Goal: Task Accomplishment & Management: Use online tool/utility

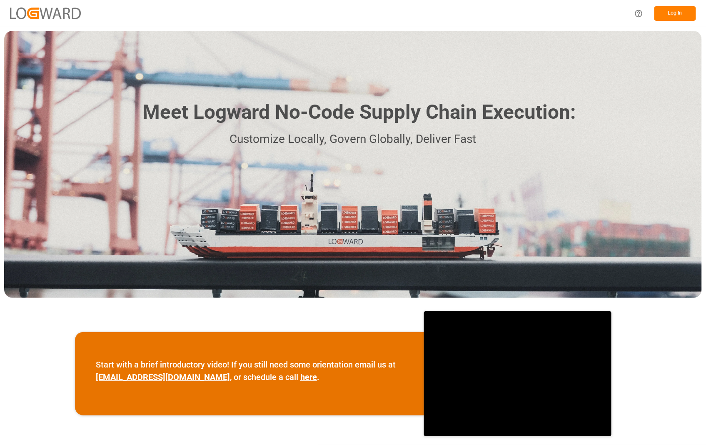
click at [677, 19] on button "Log In" at bounding box center [676, 13] width 42 height 15
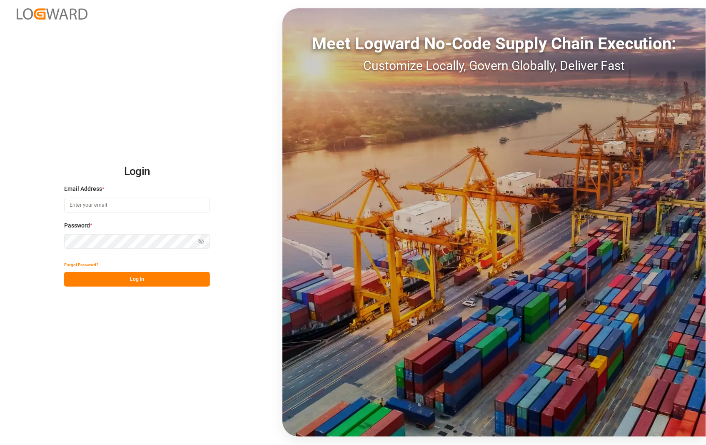
type input "[PERSON_NAME][EMAIL_ADDRESS][DOMAIN_NAME]"
click at [138, 277] on button "Log In" at bounding box center [137, 279] width 146 height 15
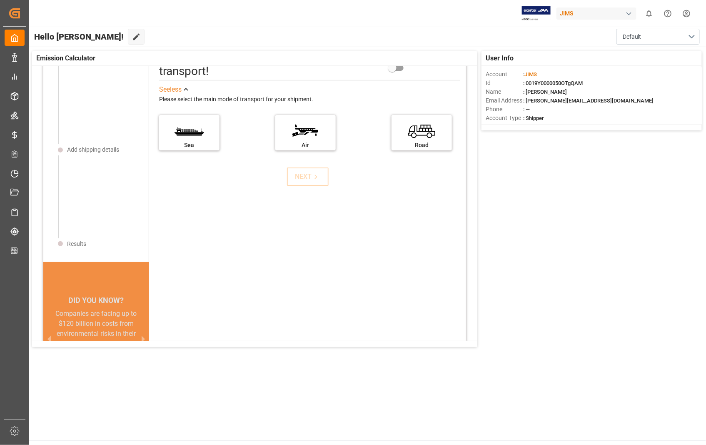
scroll to position [46, 0]
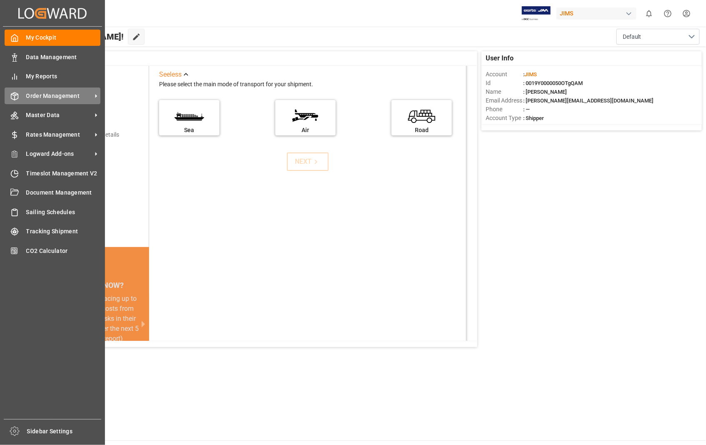
click at [48, 92] on span "Order Management" at bounding box center [59, 96] width 66 height 9
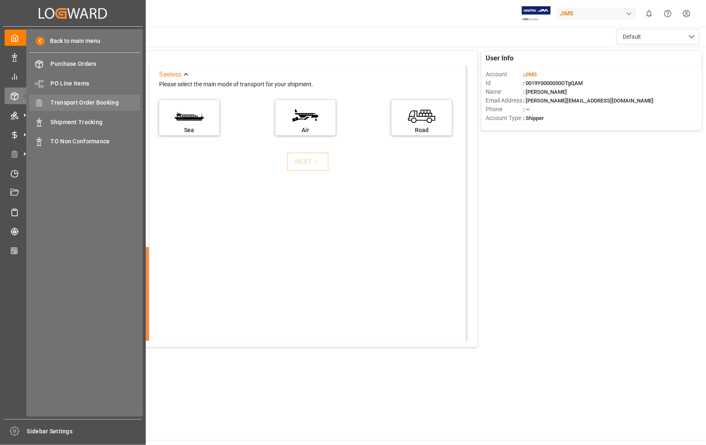
click at [92, 99] on span "Transport Order Booking" at bounding box center [96, 102] width 90 height 9
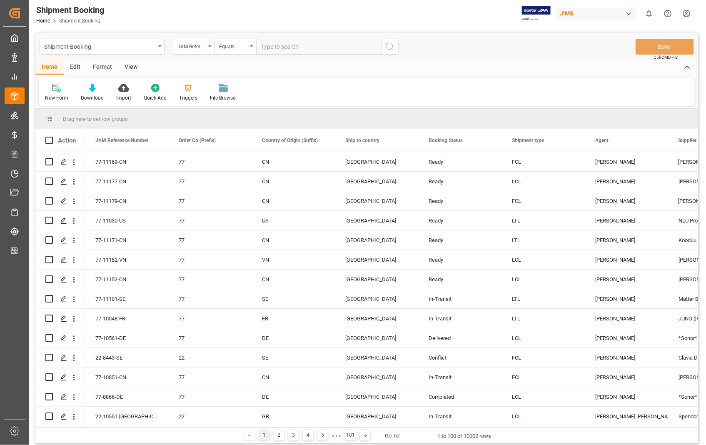
click at [317, 50] on input "text" at bounding box center [318, 47] width 125 height 16
paste input "22-11205-US"
type input "22-11205-US"
click at [395, 44] on button "search button" at bounding box center [390, 47] width 18 height 16
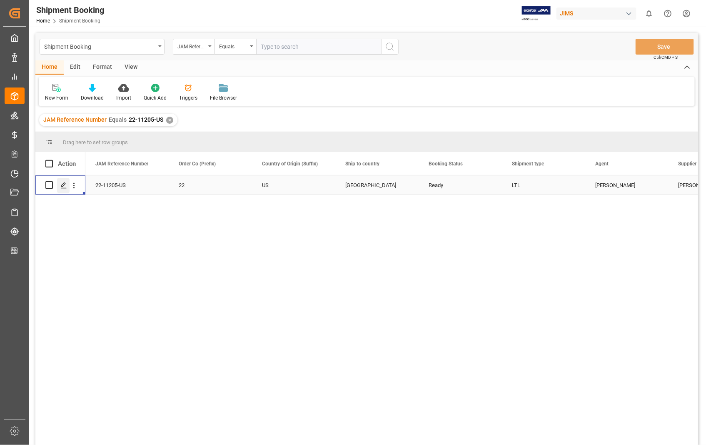
click at [59, 184] on div "Press SPACE to select this row." at bounding box center [63, 185] width 13 height 15
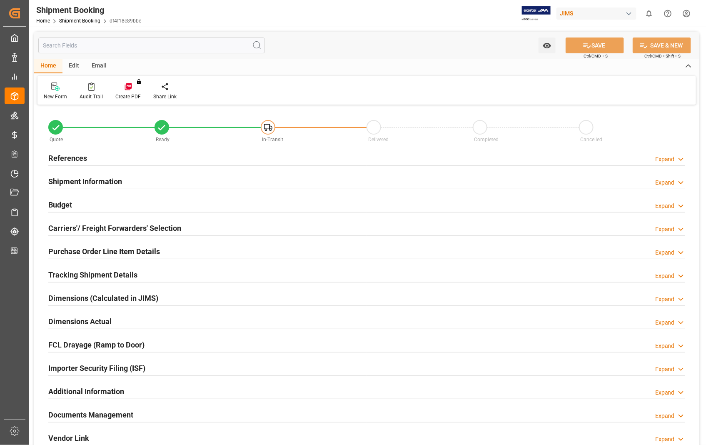
type input "0"
type input "[DATE] 00:00"
type input "[DATE]"
type input "[DATE] 00:00"
click at [73, 158] on h2 "References" at bounding box center [67, 158] width 39 height 11
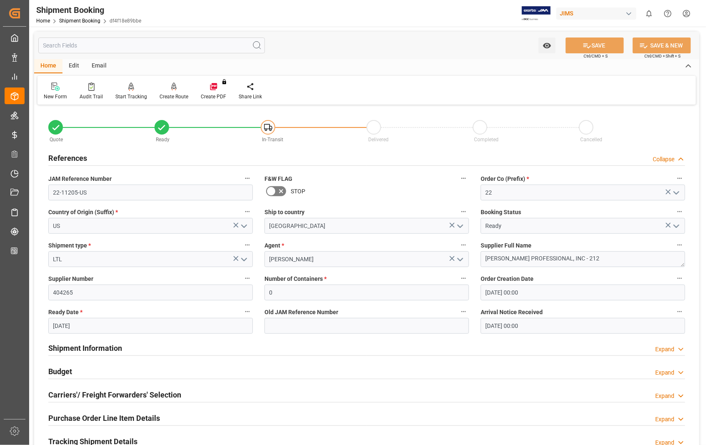
click at [90, 327] on input "[DATE]" at bounding box center [150, 326] width 205 height 16
click at [92, 327] on input "[DATE]" at bounding box center [150, 326] width 205 height 16
drag, startPoint x: 93, startPoint y: 327, endPoint x: 51, endPoint y: 324, distance: 41.7
click at [51, 324] on input "[DATE]" at bounding box center [150, 326] width 205 height 16
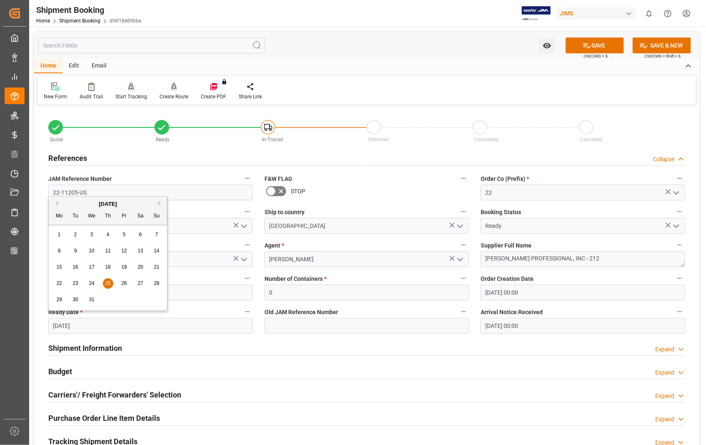
type input "[DATE]"
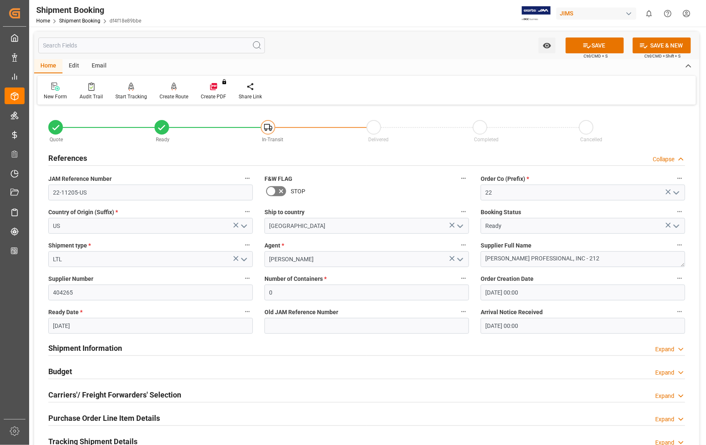
click at [218, 345] on div "Shipment Information Expand" at bounding box center [366, 348] width 637 height 16
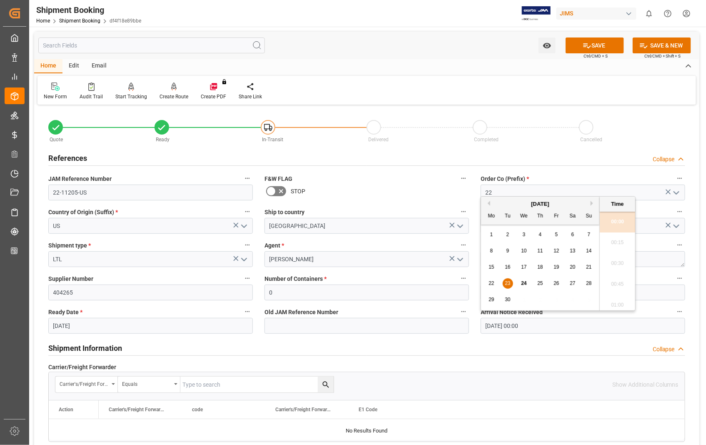
click at [546, 329] on input "[DATE] 00:00" at bounding box center [583, 326] width 205 height 16
drag, startPoint x: 546, startPoint y: 329, endPoint x: 468, endPoint y: 330, distance: 77.9
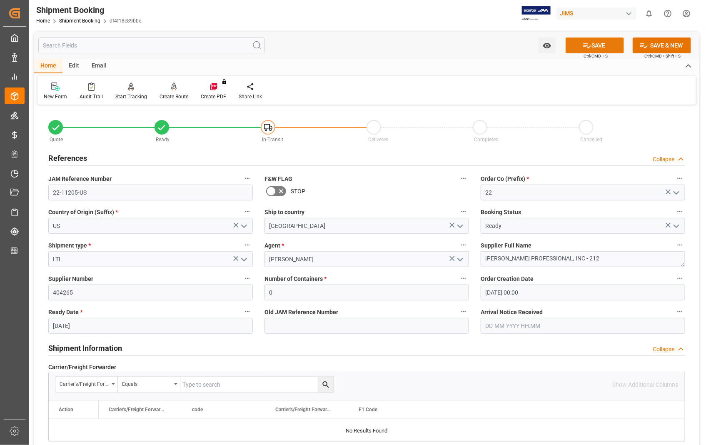
click at [603, 47] on button "SAVE" at bounding box center [595, 46] width 58 height 16
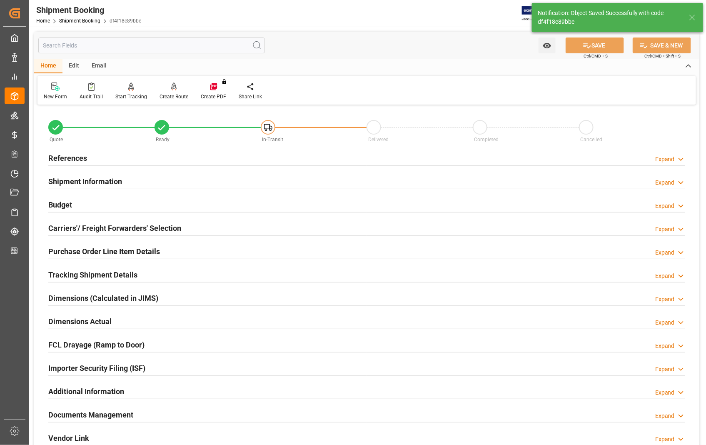
click at [70, 159] on h2 "References" at bounding box center [67, 158] width 39 height 11
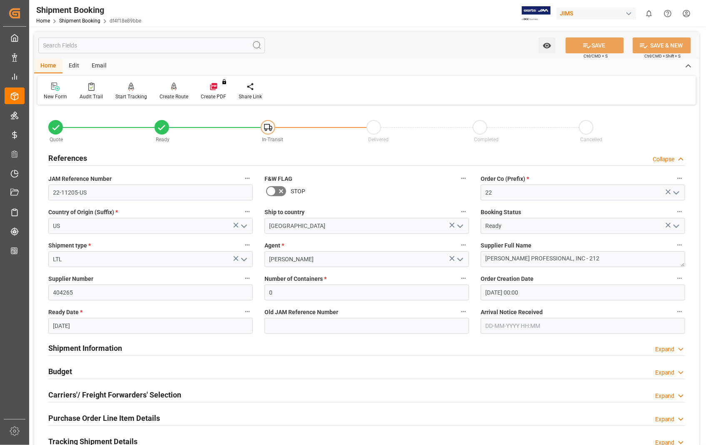
click at [70, 159] on h2 "References" at bounding box center [67, 158] width 39 height 11
